Goal: Navigation & Orientation: Find specific page/section

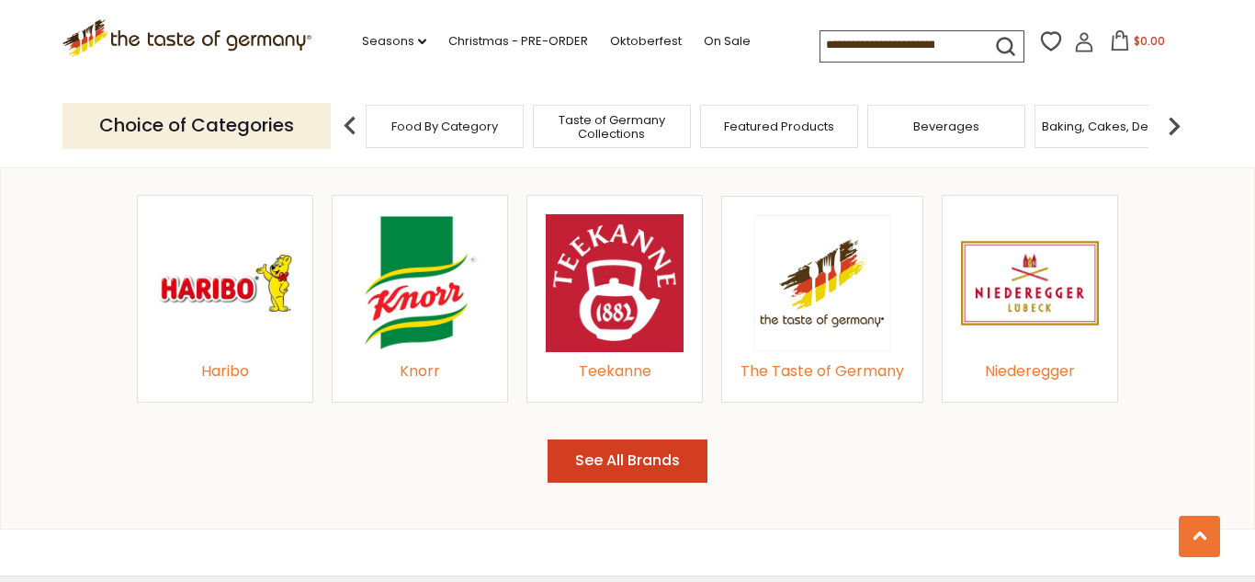
scroll to position [1999, 0]
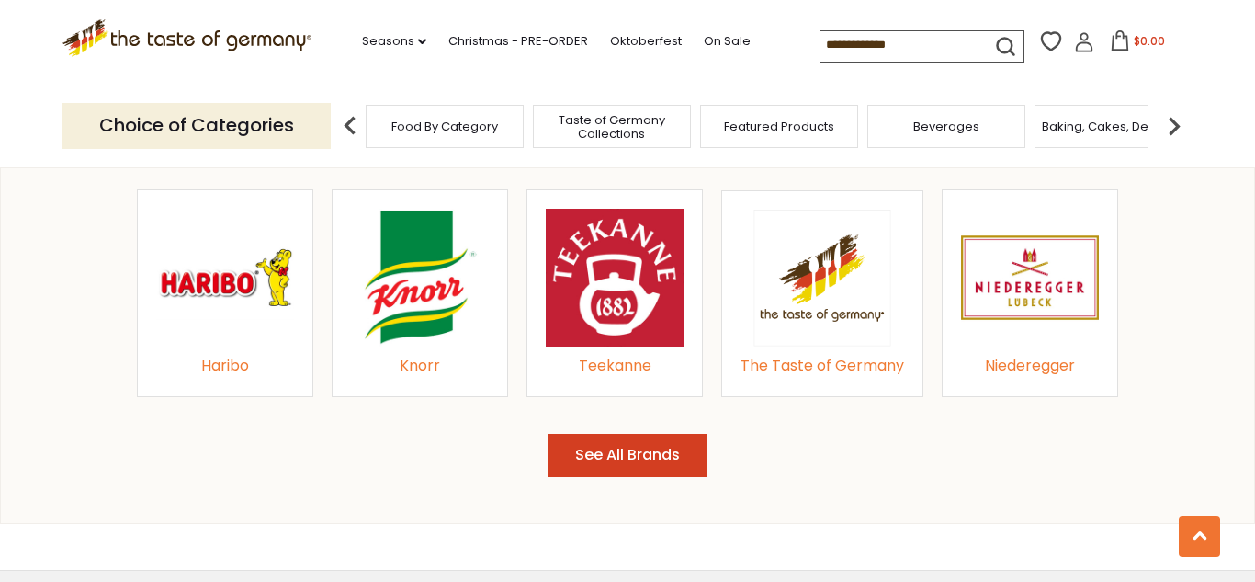
click at [655, 461] on button "See All Brands" at bounding box center [628, 455] width 160 height 43
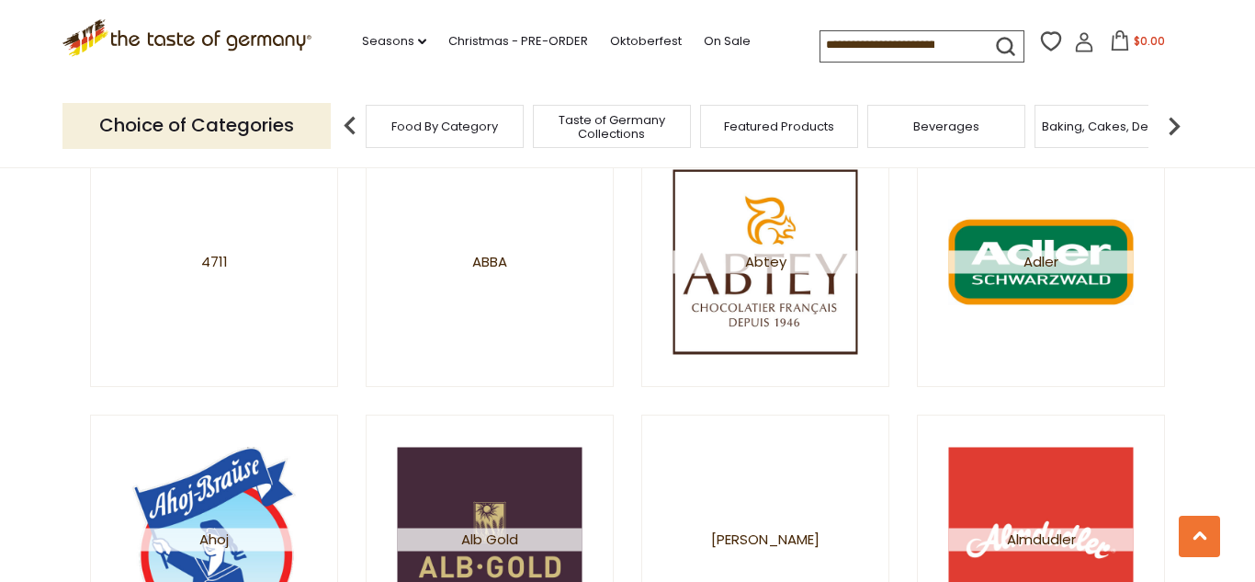
scroll to position [105, 0]
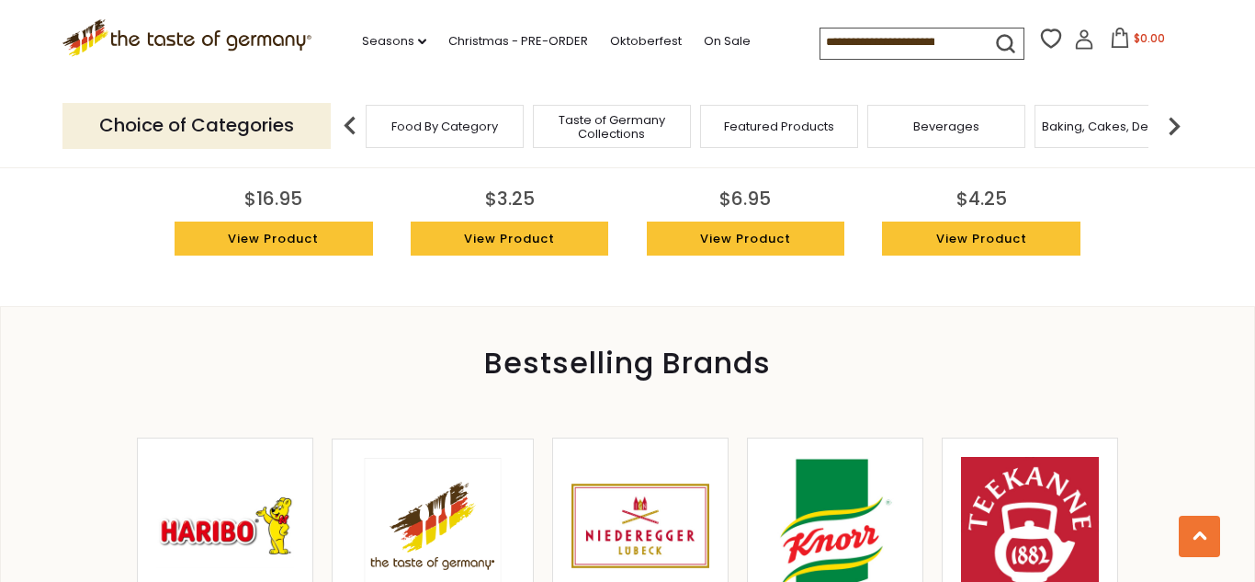
scroll to position [1999, 0]
